Goal: Transaction & Acquisition: Book appointment/travel/reservation

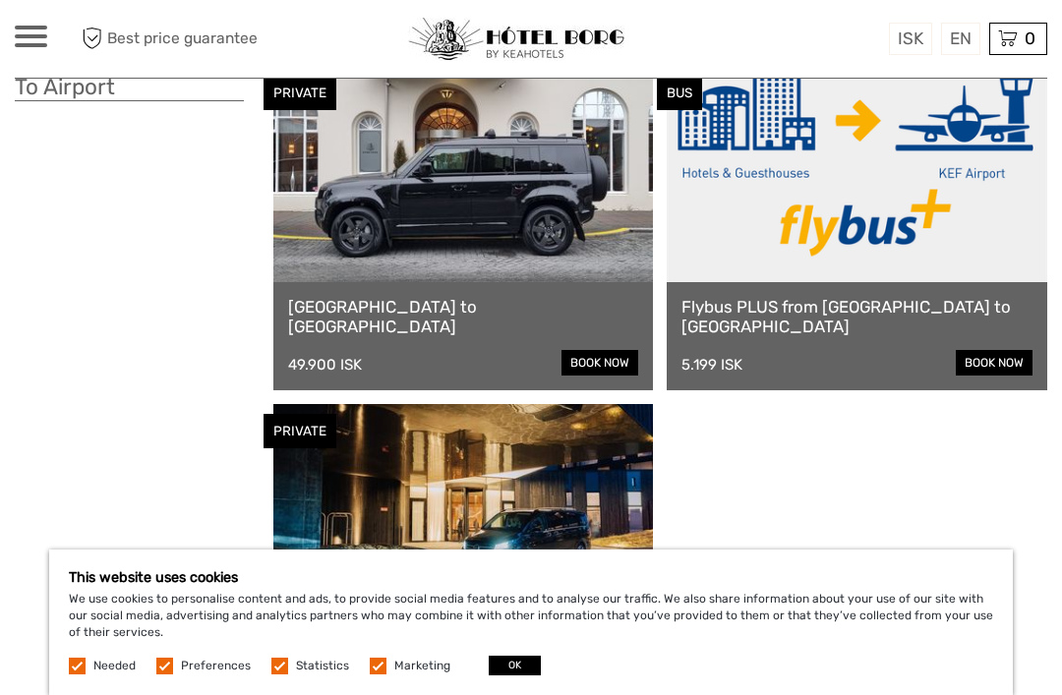
scroll to position [884, 0]
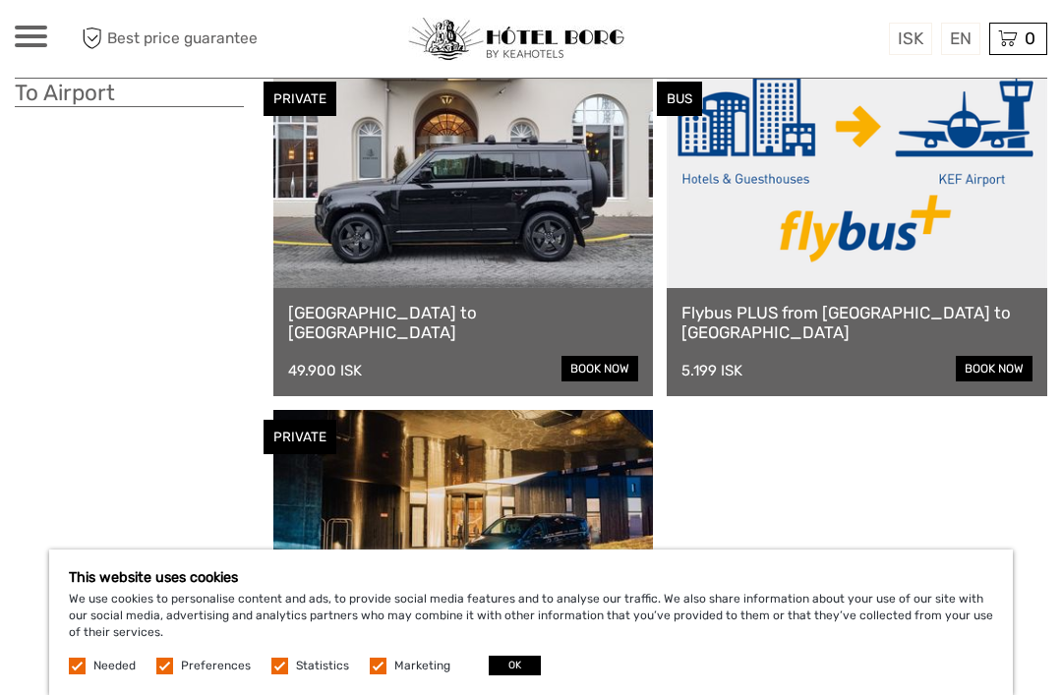
click at [773, 244] on link at bounding box center [856, 180] width 380 height 216
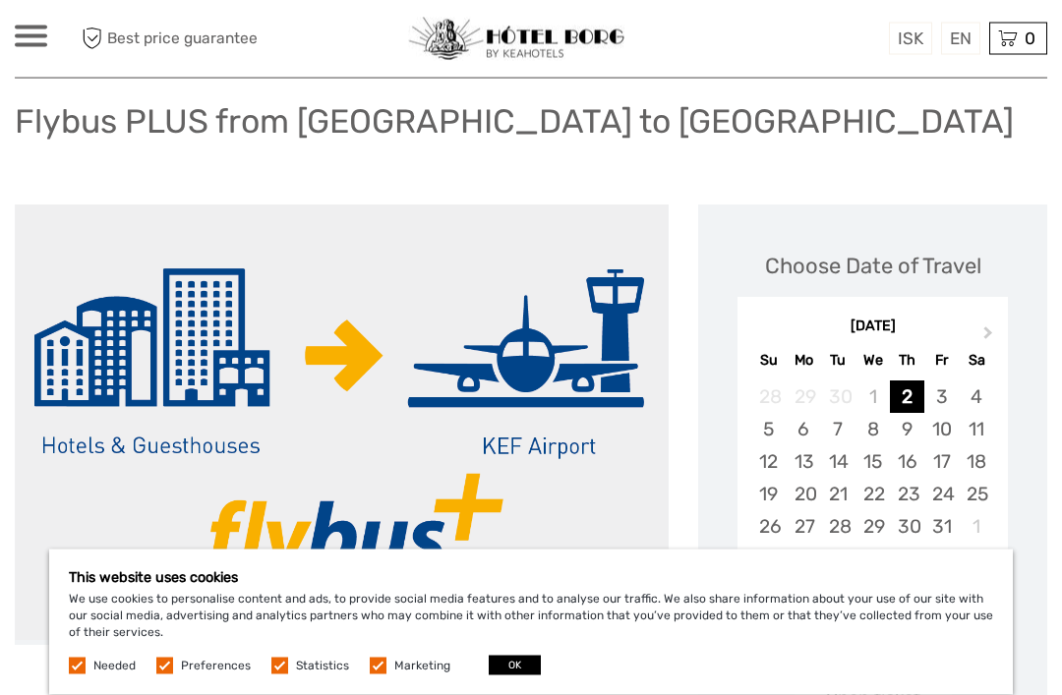
click at [843, 471] on div "14" at bounding box center [838, 462] width 34 height 32
click at [76, 674] on label at bounding box center [77, 666] width 17 height 17
click at [169, 674] on label at bounding box center [164, 666] width 17 height 17
click at [0, 0] on input "checkbox" at bounding box center [0, 0] width 0 height 0
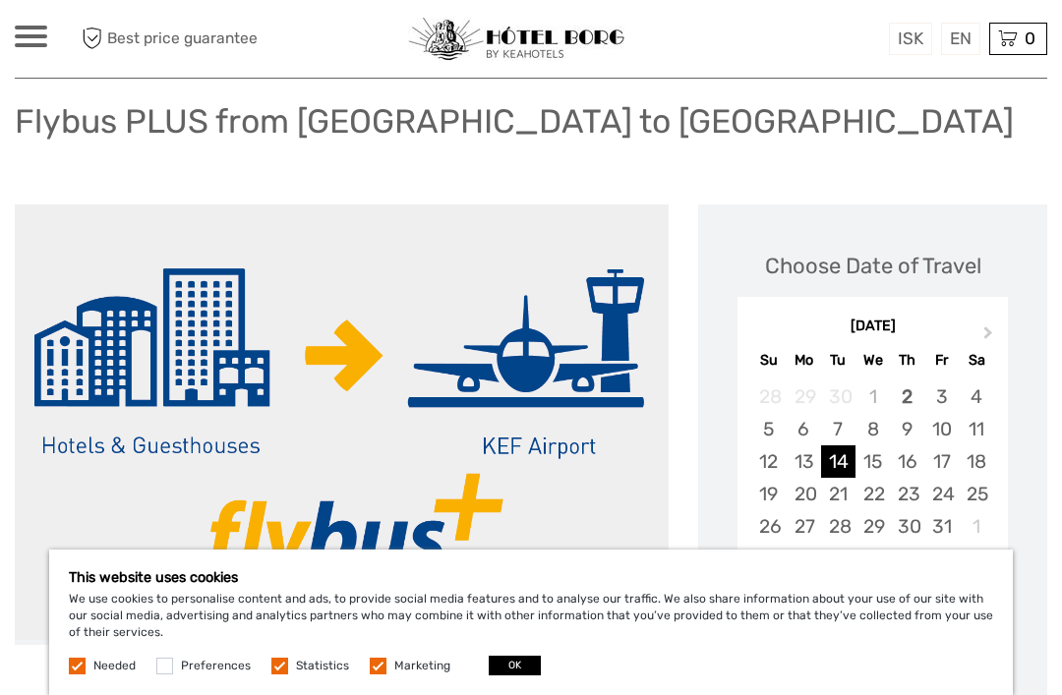
click at [281, 674] on label at bounding box center [279, 666] width 17 height 17
click at [0, 0] on input "checkbox" at bounding box center [0, 0] width 0 height 0
click at [374, 674] on label at bounding box center [378, 666] width 17 height 17
click at [0, 0] on input "checkbox" at bounding box center [0, 0] width 0 height 0
click at [86, 671] on span "Needed" at bounding box center [104, 665] width 70 height 14
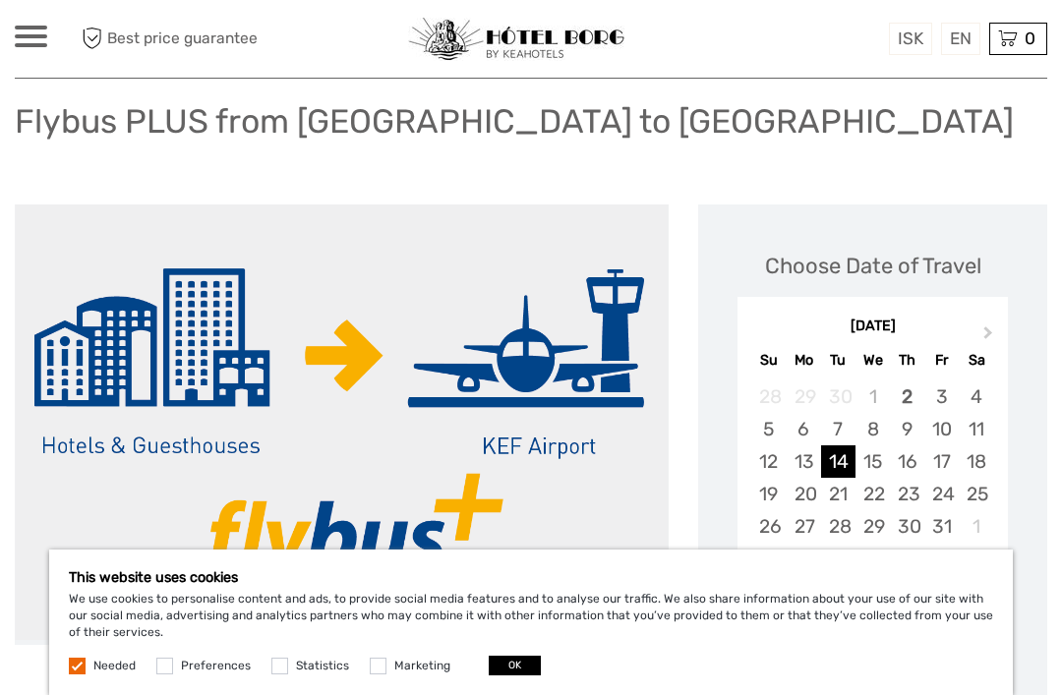
click at [501, 675] on button "OK" at bounding box center [515, 666] width 52 height 20
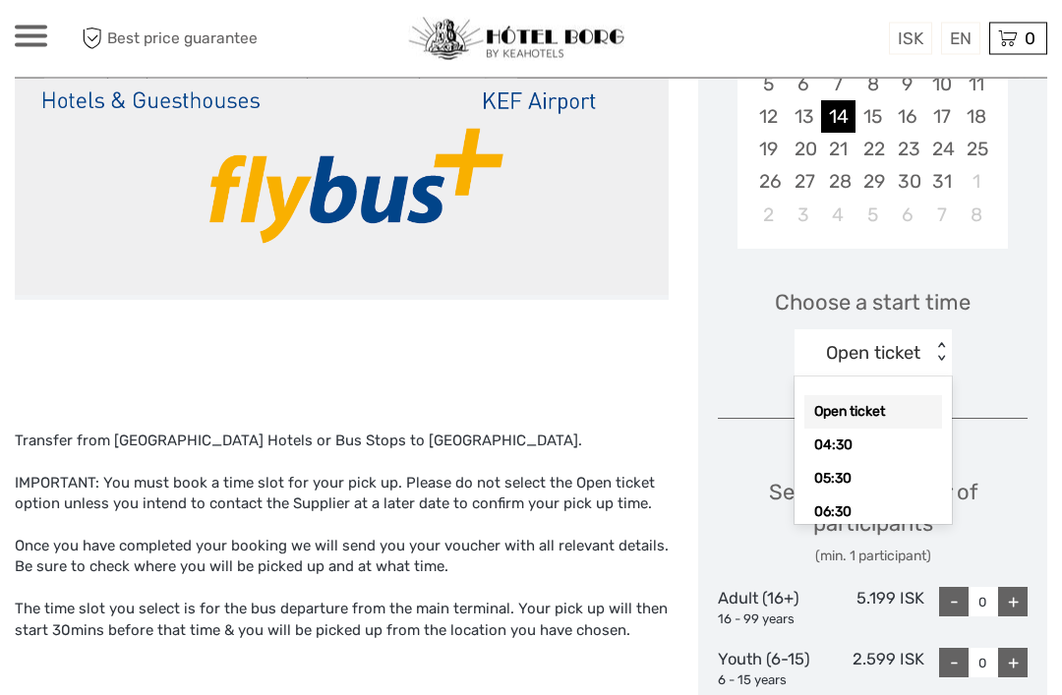
scroll to position [0, 0]
click at [826, 406] on div "Open ticket" at bounding box center [873, 412] width 138 height 33
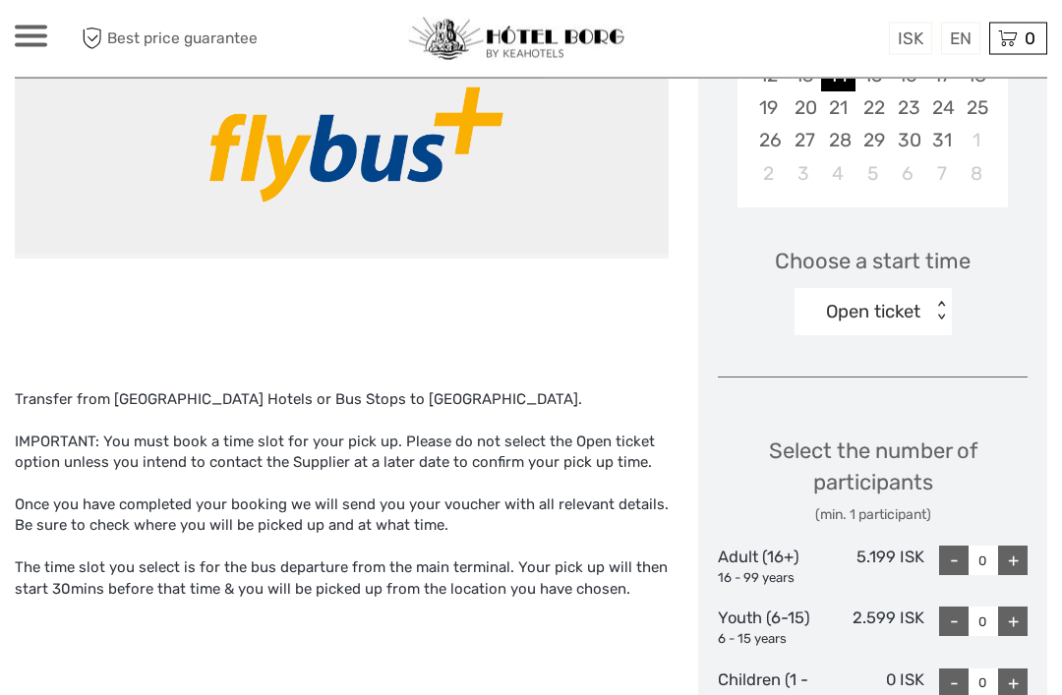
scroll to position [519, 0]
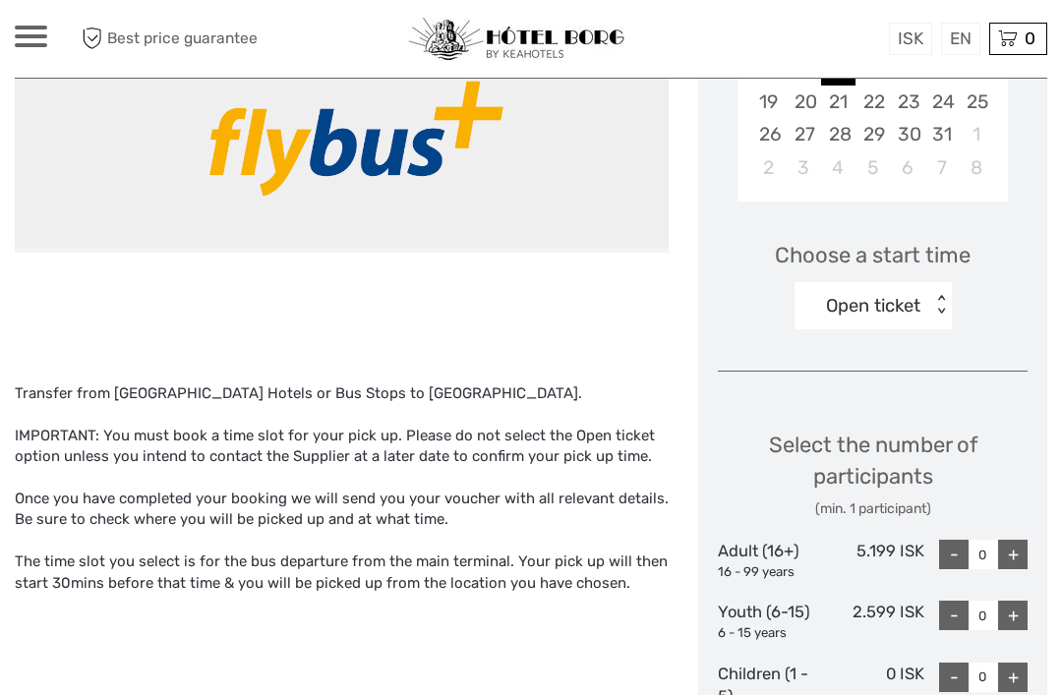
click at [1026, 553] on div "+" at bounding box center [1012, 554] width 29 height 29
click at [1023, 550] on div "+" at bounding box center [1012, 554] width 29 height 29
type input "2"
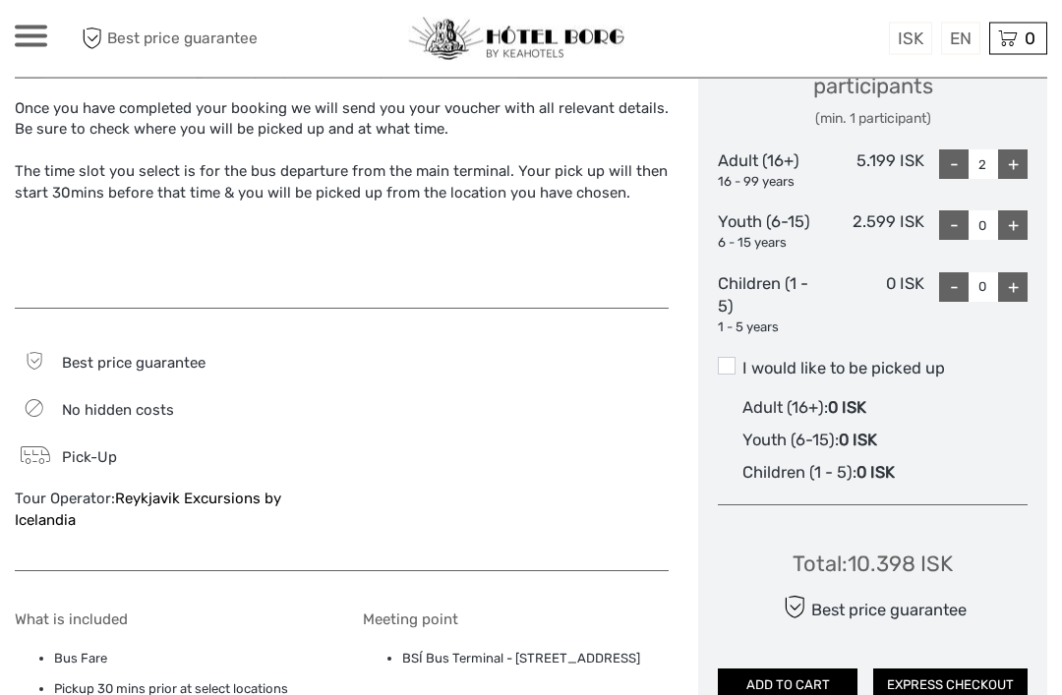
scroll to position [910, 0]
click at [720, 365] on label "I would like to be picked up" at bounding box center [873, 368] width 310 height 24
click at [742, 360] on input "I would like to be picked up" at bounding box center [742, 360] width 0 height 0
click at [761, 399] on span "Adult (16+) :" at bounding box center [785, 406] width 86 height 19
click at [742, 360] on input "I would like to be picked up" at bounding box center [742, 360] width 0 height 0
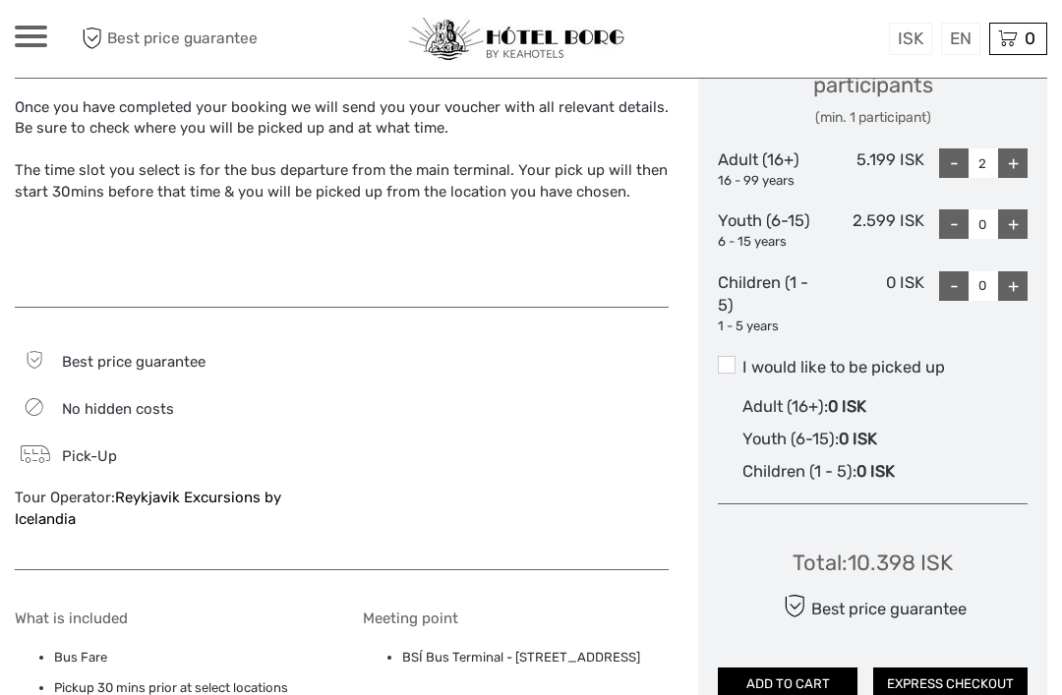
click at [720, 361] on span at bounding box center [727, 365] width 18 height 18
click at [742, 360] on input "I would like to be picked up" at bounding box center [742, 360] width 0 height 0
click at [723, 358] on span at bounding box center [727, 365] width 18 height 18
click at [742, 360] on input "I would like to be picked up" at bounding box center [742, 360] width 0 height 0
click at [726, 356] on span at bounding box center [727, 365] width 18 height 18
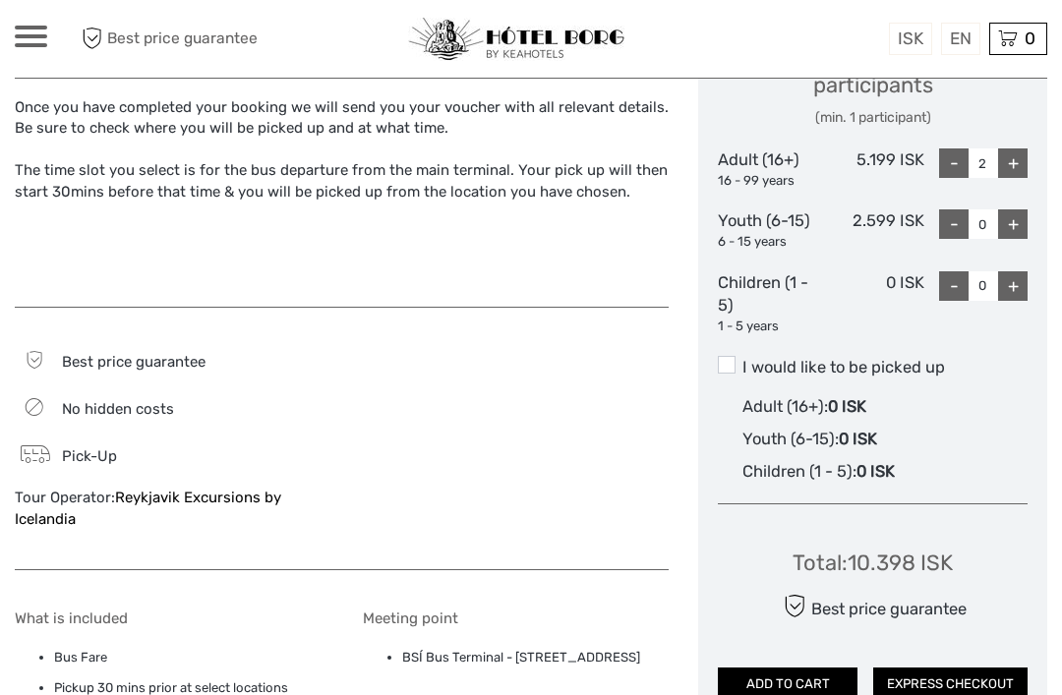
click at [742, 360] on input "I would like to be picked up" at bounding box center [742, 360] width 0 height 0
click at [742, 362] on label "I would like to be picked up" at bounding box center [873, 368] width 310 height 24
click at [742, 360] on input "I would like to be picked up" at bounding box center [742, 360] width 0 height 0
click at [726, 369] on label "I would like to be picked up" at bounding box center [873, 368] width 310 height 24
click at [742, 360] on input "I would like to be picked up" at bounding box center [742, 360] width 0 height 0
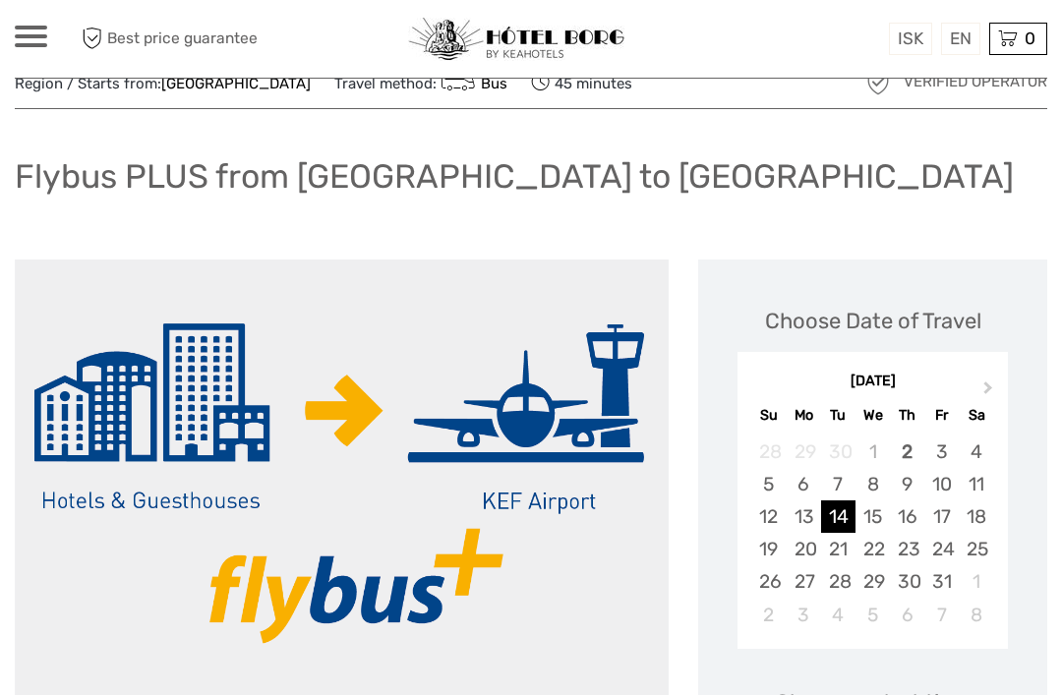
scroll to position [0, 0]
